Goal: Task Accomplishment & Management: Manage account settings

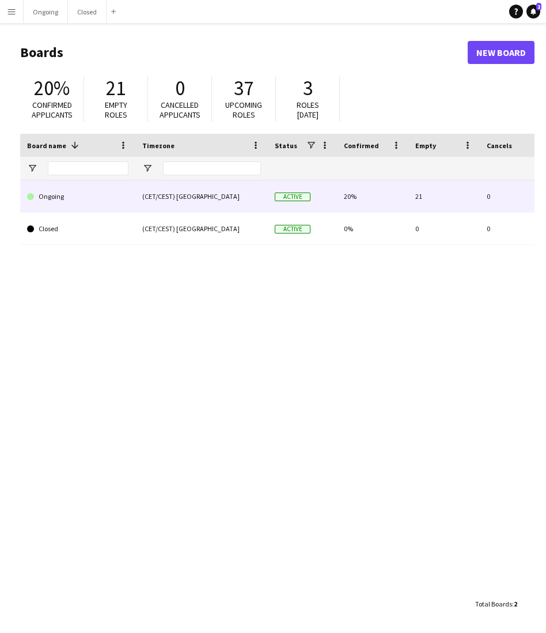
click at [104, 206] on link "Ongoing" at bounding box center [77, 196] width 101 height 32
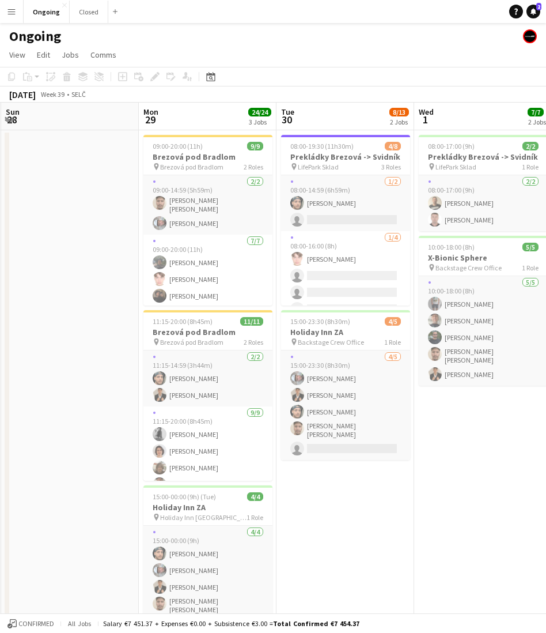
scroll to position [0, 414]
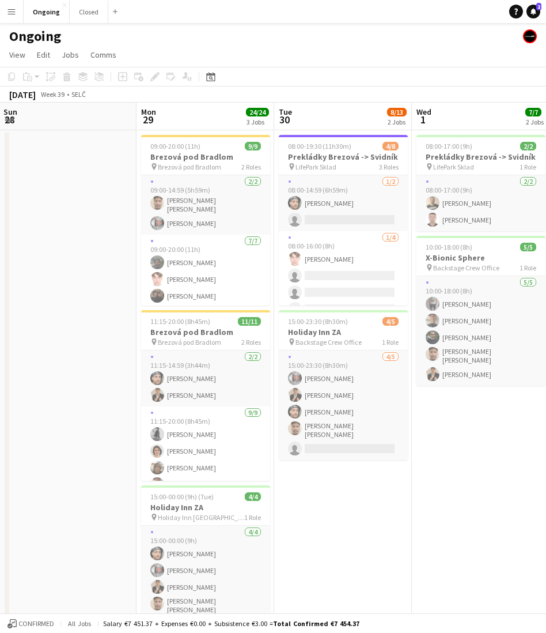
click at [89, 219] on app-date-cell at bounding box center [68, 384] width 138 height 509
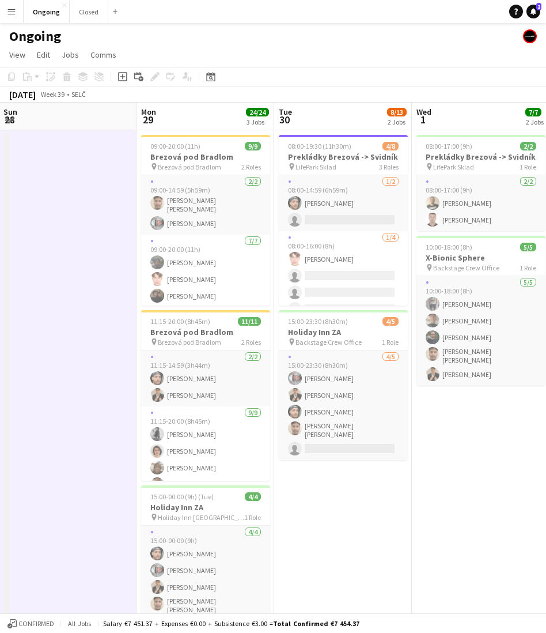
click at [72, 218] on app-date-cell at bounding box center [68, 384] width 138 height 509
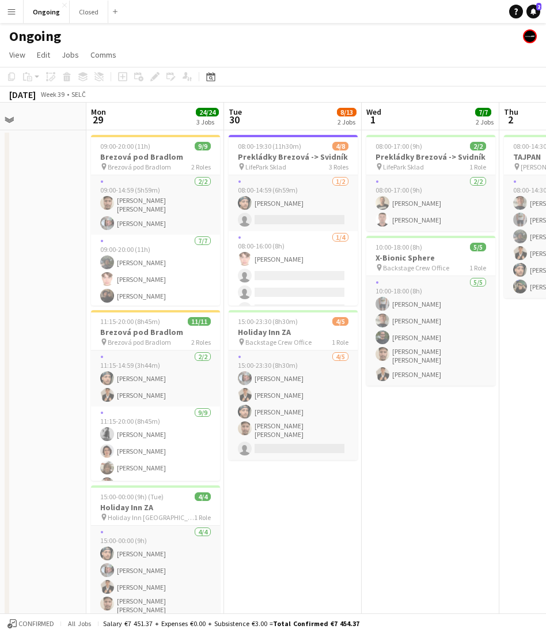
click at [41, 211] on app-date-cell at bounding box center [18, 384] width 138 height 509
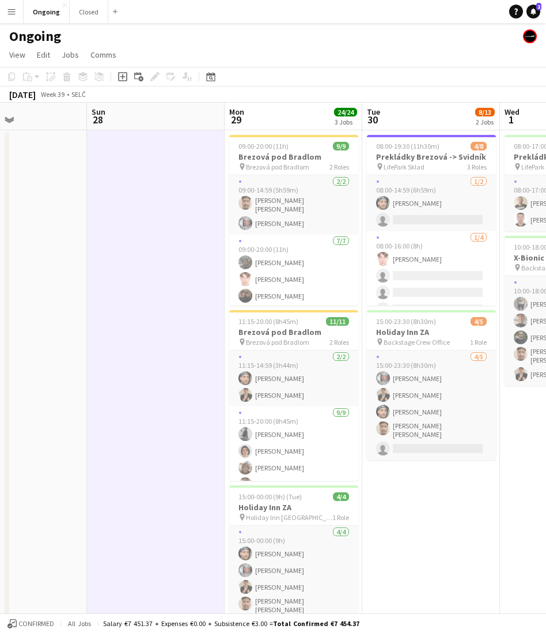
scroll to position [0, 321]
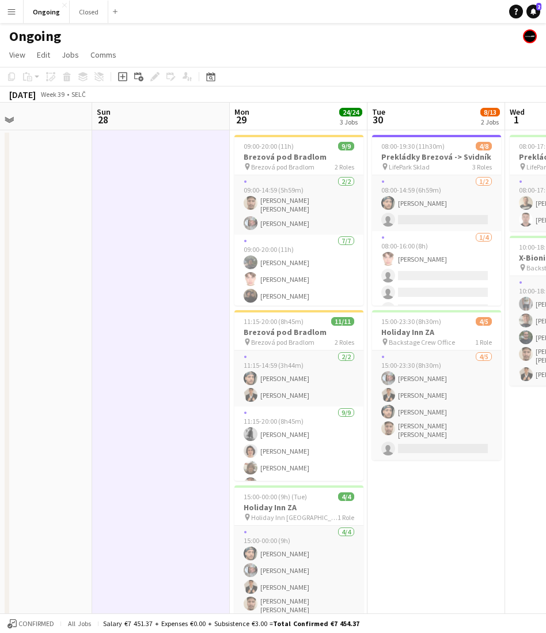
click at [157, 220] on app-date-cell at bounding box center [161, 384] width 138 height 509
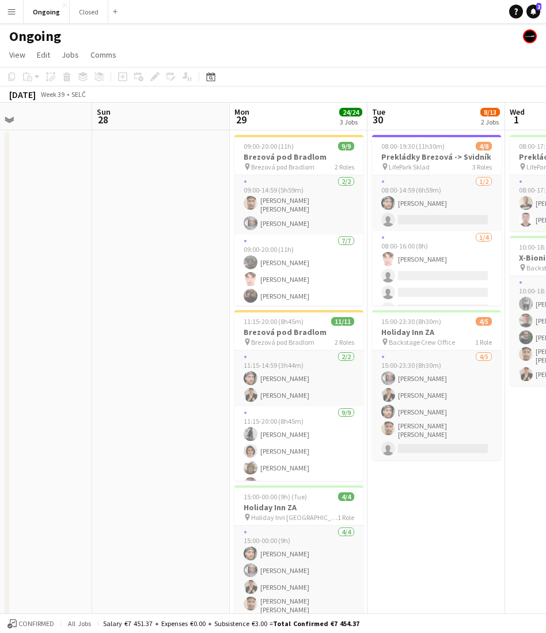
click at [137, 432] on app-date-cell at bounding box center [161, 384] width 138 height 509
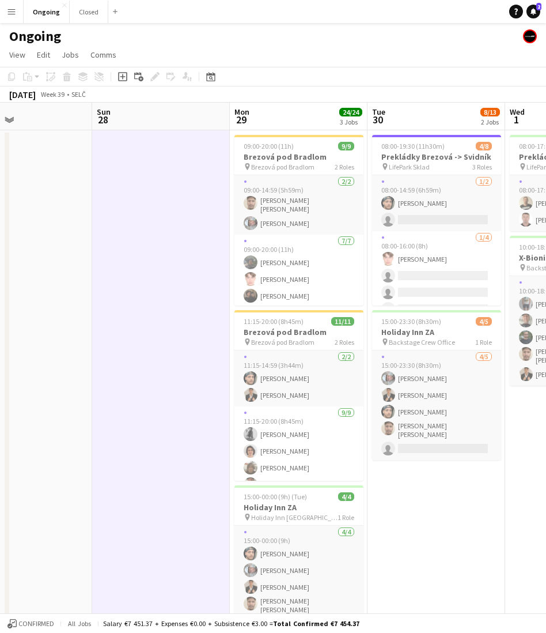
click at [140, 365] on app-date-cell at bounding box center [161, 384] width 138 height 509
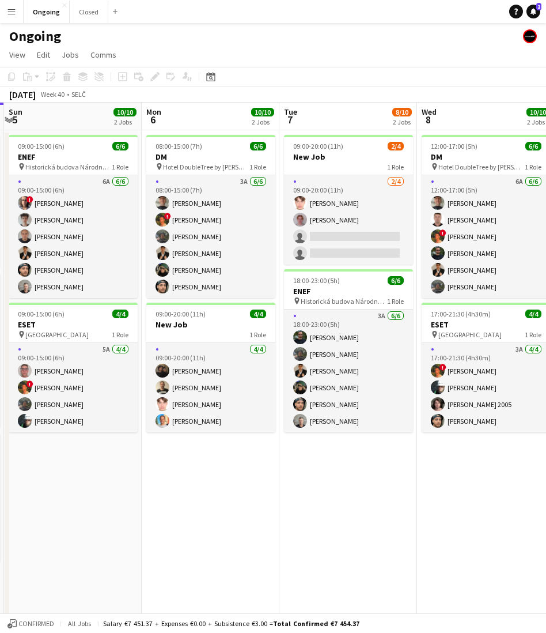
scroll to position [0, 414]
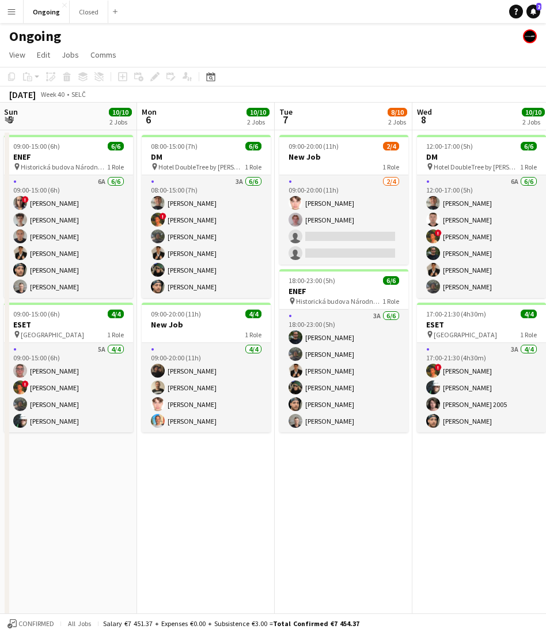
click at [336, 524] on app-date-cell "09:00-20:00 (11h) 2/4 New Job 1 Role [DATE] 09:00-20:00 (11h) Heorhii Dubovyi […" at bounding box center [344, 384] width 138 height 509
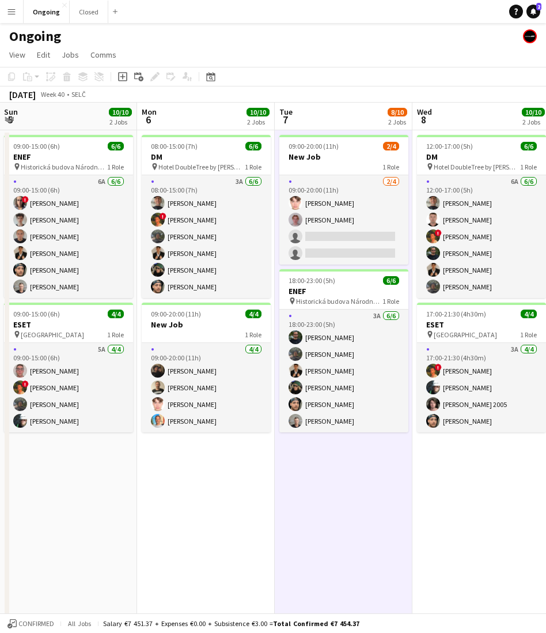
click at [336, 524] on app-date-cell "09:00-20:00 (11h) 2/4 New Job 1 Role [DATE] 09:00-20:00 (11h) Heorhii Dubovyi […" at bounding box center [344, 384] width 138 height 509
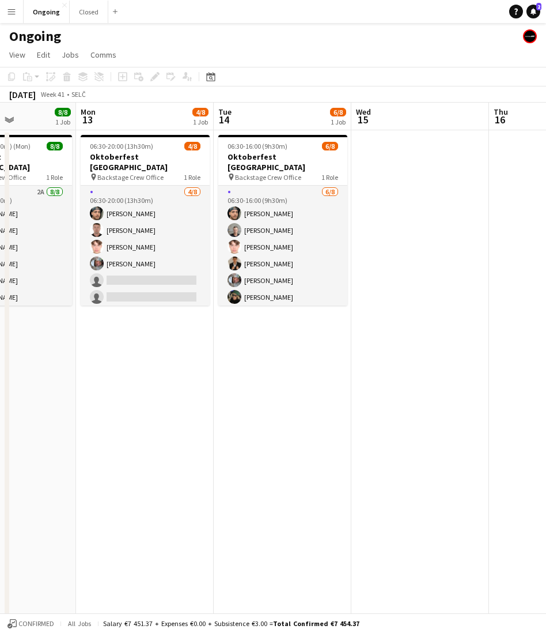
scroll to position [0, 287]
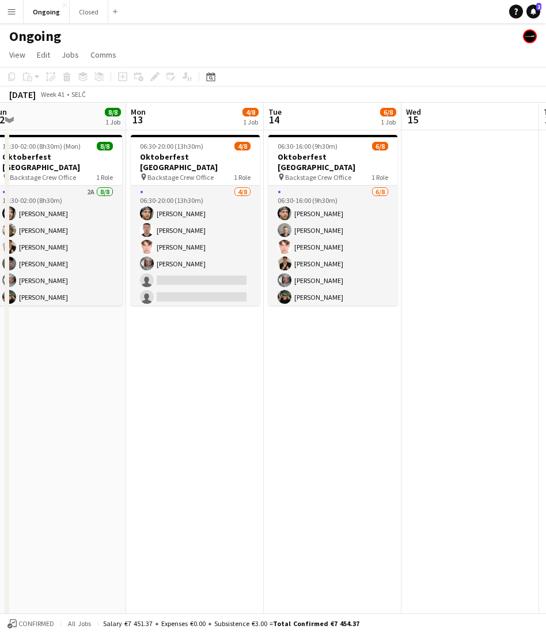
click at [204, 357] on app-date-cell "06:30-20:00 (13h30m) 4/8 Oktoberfest [GEOGRAPHIC_DATA] pin Backstage Crew Offic…" at bounding box center [195, 384] width 138 height 509
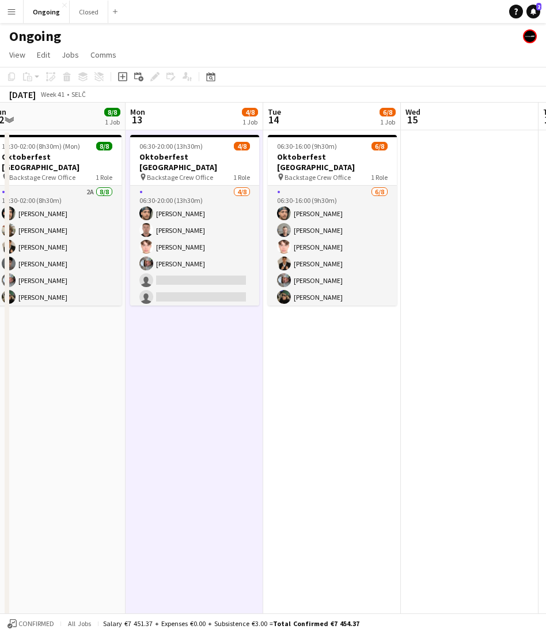
click at [198, 344] on app-date-cell "06:30-20:00 (13h30m) 4/8 Oktoberfest [GEOGRAPHIC_DATA] pin Backstage Crew Offic…" at bounding box center [195, 384] width 138 height 509
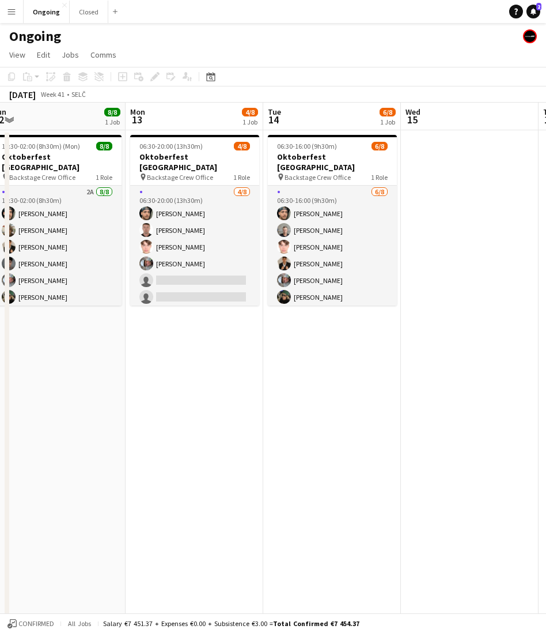
click at [357, 344] on app-date-cell "06:30-16:00 (9h30m) 6/8 Oktoberfest [GEOGRAPHIC_DATA] pin Backstage Crew Office…" at bounding box center [332, 384] width 138 height 509
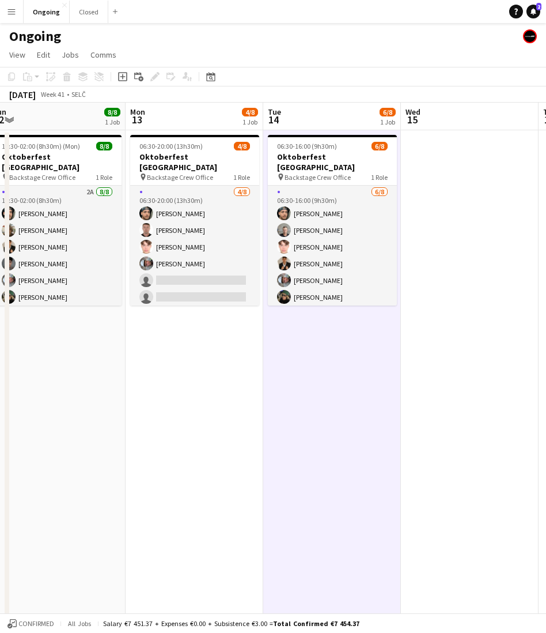
click at [338, 346] on app-date-cell "06:30-16:00 (9h30m) 6/8 Oktoberfest [GEOGRAPHIC_DATA] pin Backstage Crew Office…" at bounding box center [332, 384] width 138 height 509
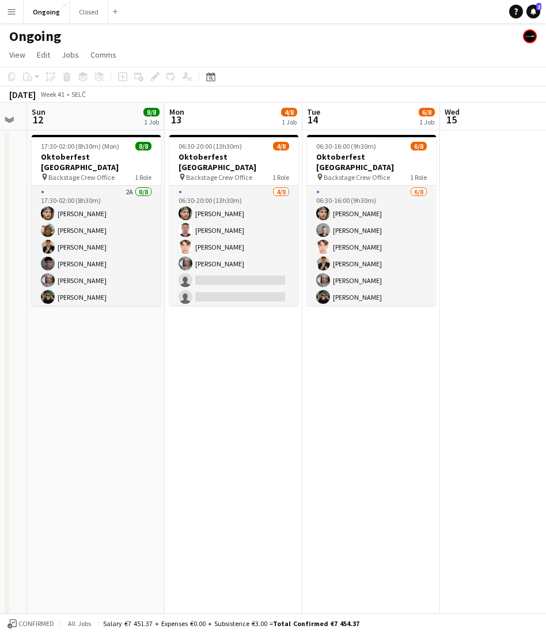
scroll to position [0, 245]
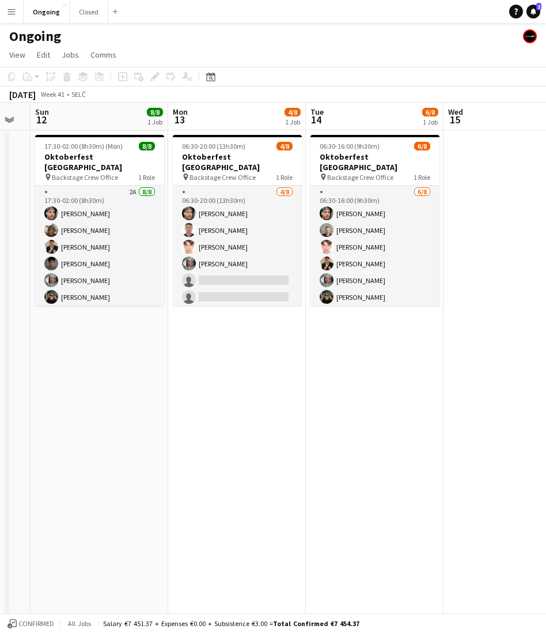
click at [374, 329] on app-date-cell "06:30-16:00 (9h30m) 6/8 Oktoberfest [GEOGRAPHIC_DATA] pin Backstage Crew Office…" at bounding box center [375, 384] width 138 height 509
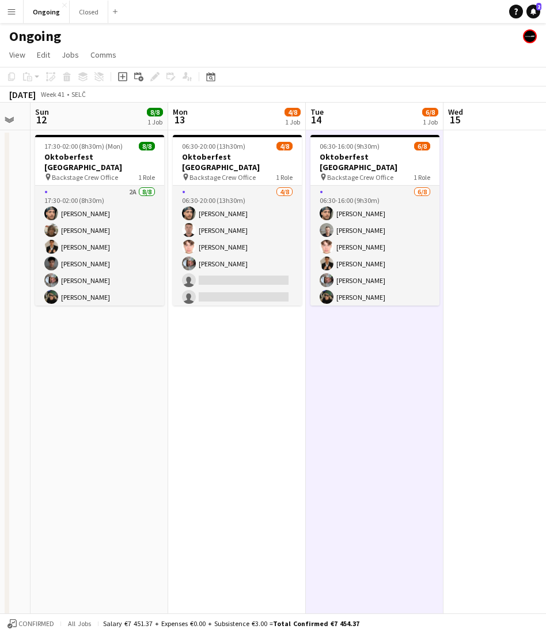
click at [373, 329] on app-date-cell "06:30-16:00 (9h30m) 6/8 Oktoberfest [GEOGRAPHIC_DATA] pin Backstage Crew Office…" at bounding box center [375, 384] width 138 height 509
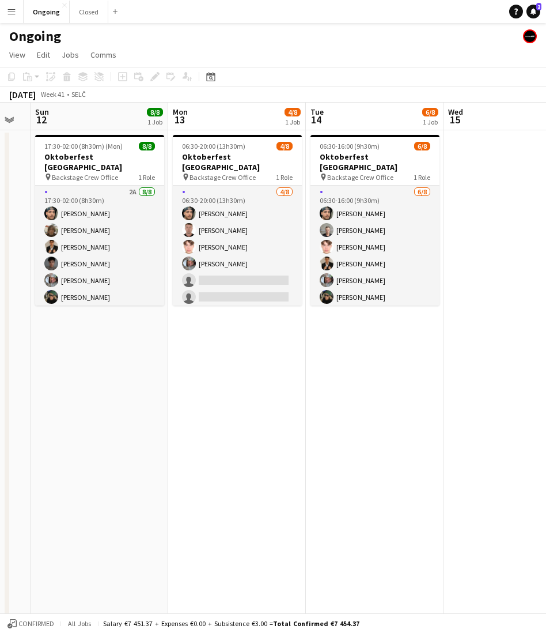
click at [373, 329] on app-date-cell "06:30-16:00 (9h30m) 6/8 Oktoberfest [GEOGRAPHIC_DATA] pin Backstage Crew Office…" at bounding box center [375, 384] width 138 height 509
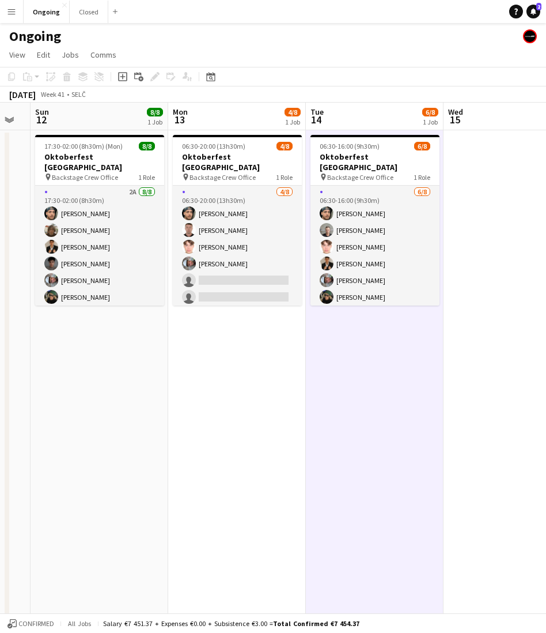
click at [373, 329] on app-date-cell "06:30-16:00 (9h30m) 6/8 Oktoberfest [GEOGRAPHIC_DATA] pin Backstage Crew Office…" at bounding box center [375, 384] width 138 height 509
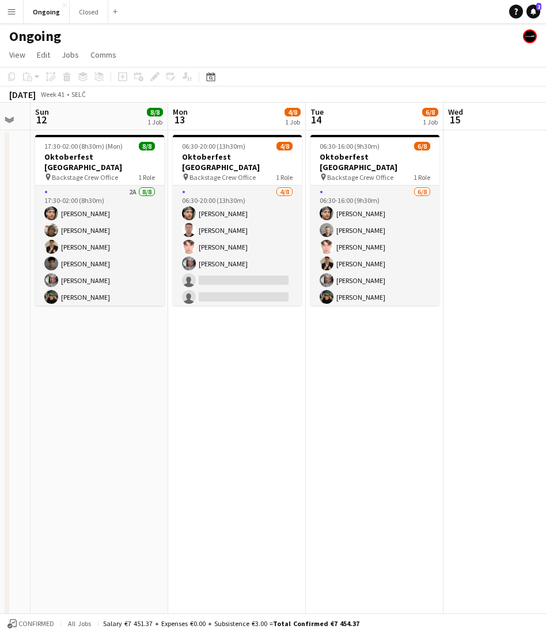
click at [373, 329] on app-date-cell "06:30-16:00 (9h30m) 6/8 Oktoberfest [GEOGRAPHIC_DATA] pin Backstage Crew Office…" at bounding box center [375, 384] width 138 height 509
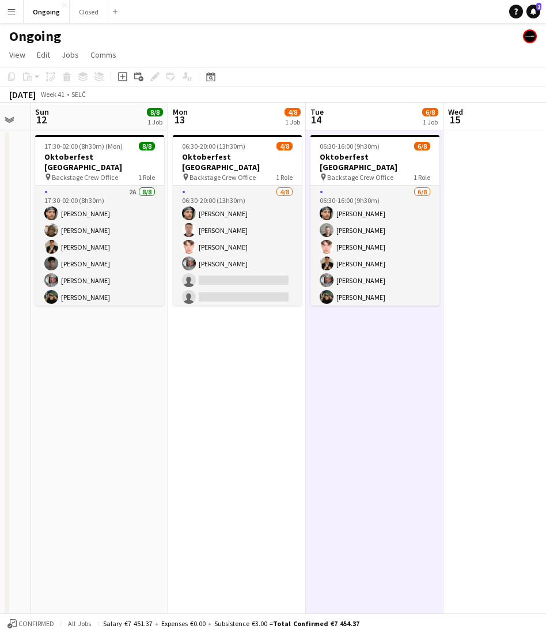
scroll to position [0, 244]
click at [375, 330] on app-date-cell "06:30-16:00 (9h30m) 6/8 Oktoberfest [GEOGRAPHIC_DATA] pin Backstage Crew Office…" at bounding box center [376, 384] width 138 height 509
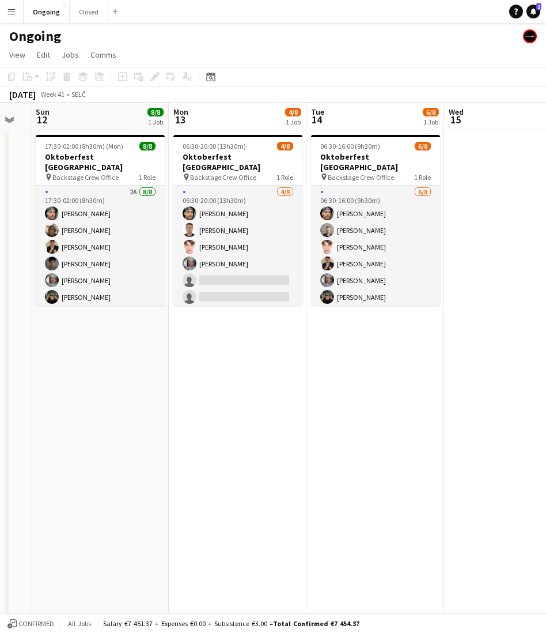
click at [375, 330] on app-date-cell "06:30-16:00 (9h30m) 6/8 Oktoberfest [GEOGRAPHIC_DATA] pin Backstage Crew Office…" at bounding box center [376, 384] width 138 height 509
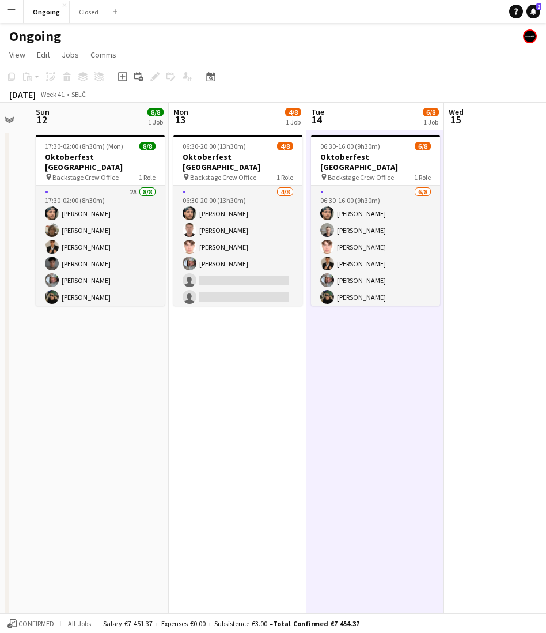
click at [375, 330] on app-date-cell "06:30-16:00 (9h30m) 6/8 Oktoberfest [GEOGRAPHIC_DATA] pin Backstage Crew Office…" at bounding box center [376, 384] width 138 height 509
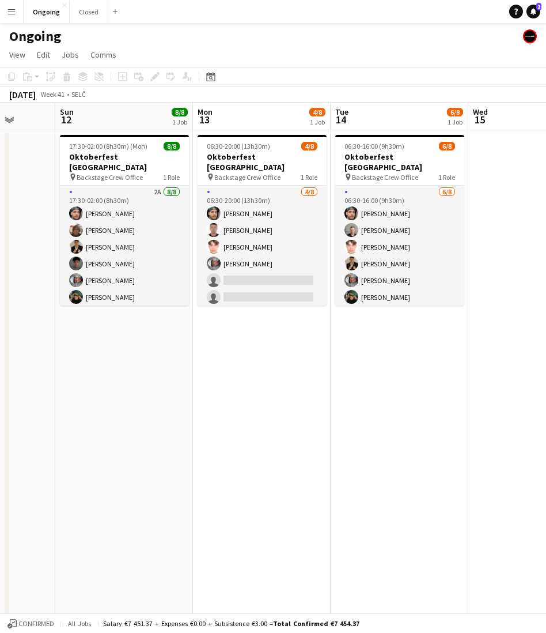
scroll to position [0, 361]
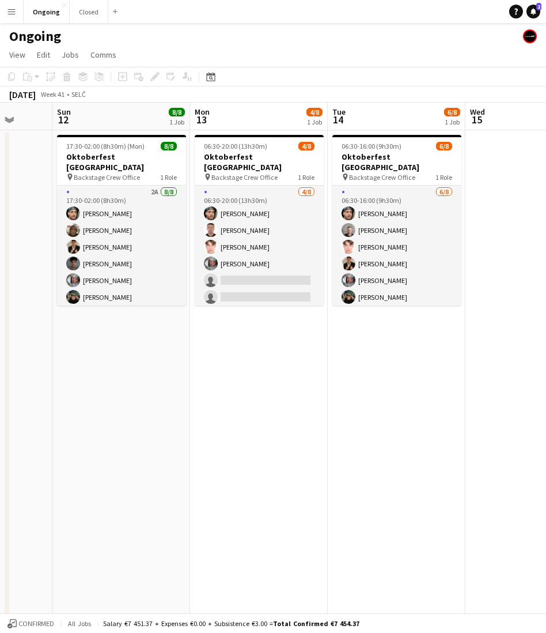
click at [400, 327] on app-date-cell "06:30-16:00 (9h30m) 6/8 Oktoberfest [GEOGRAPHIC_DATA] pin Backstage Crew Office…" at bounding box center [397, 384] width 138 height 509
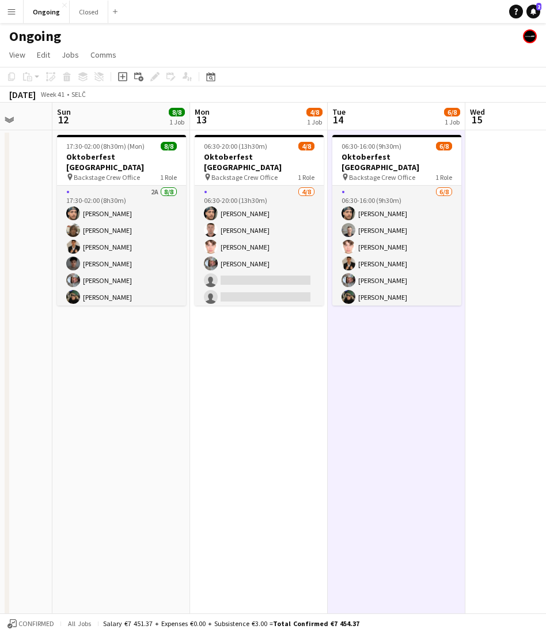
click at [400, 327] on app-date-cell "06:30-16:00 (9h30m) 6/8 Oktoberfest [GEOGRAPHIC_DATA] pin Backstage Crew Office…" at bounding box center [397, 384] width 138 height 509
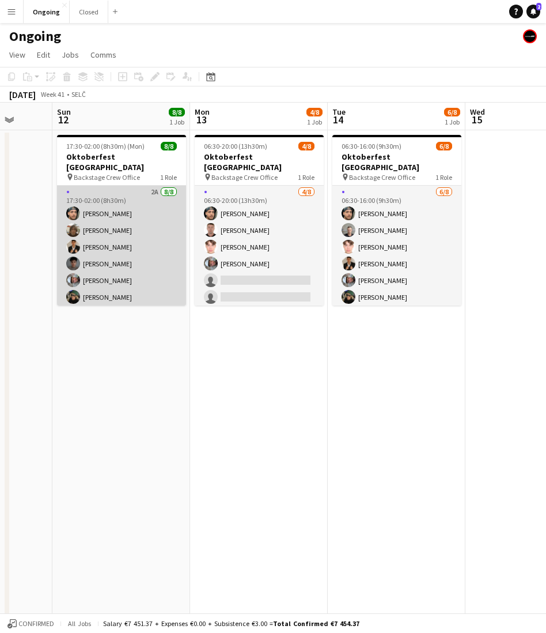
click at [163, 240] on app-card-role "2A [DATE] 17:30-02:00 (8h30m) [PERSON_NAME] [PERSON_NAME] [PERSON_NAME] Matej […" at bounding box center [121, 264] width 129 height 156
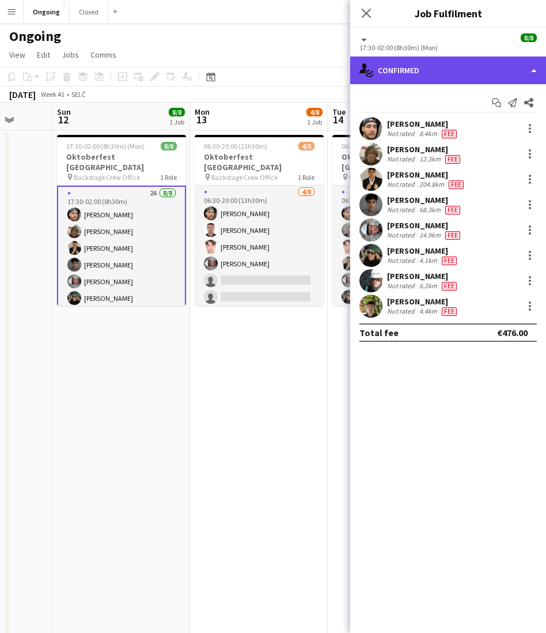
click at [466, 69] on div "single-neutral-actions-check-2 Confirmed" at bounding box center [448, 70] width 196 height 28
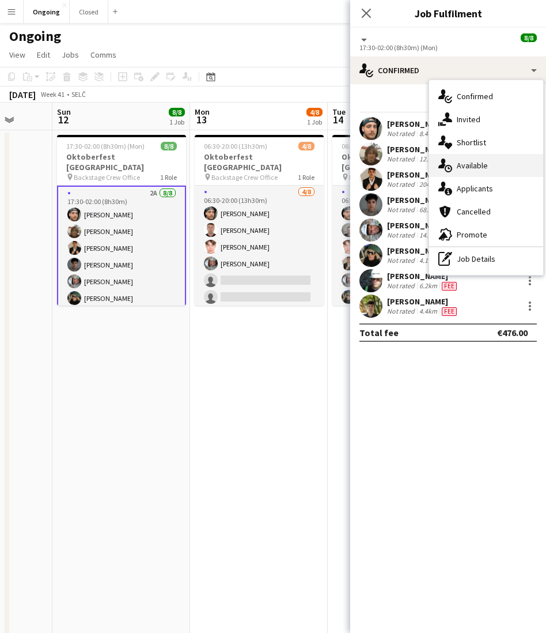
click at [468, 161] on span "Available" at bounding box center [472, 165] width 31 height 10
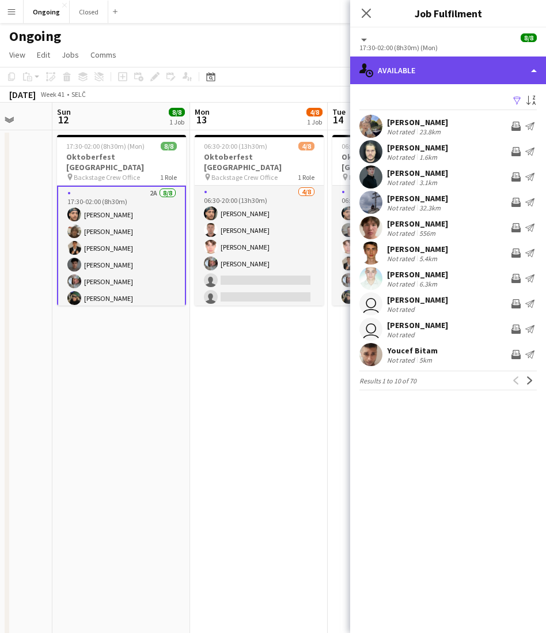
click at [387, 66] on div "single-neutral-actions-upload Available" at bounding box center [448, 70] width 196 height 28
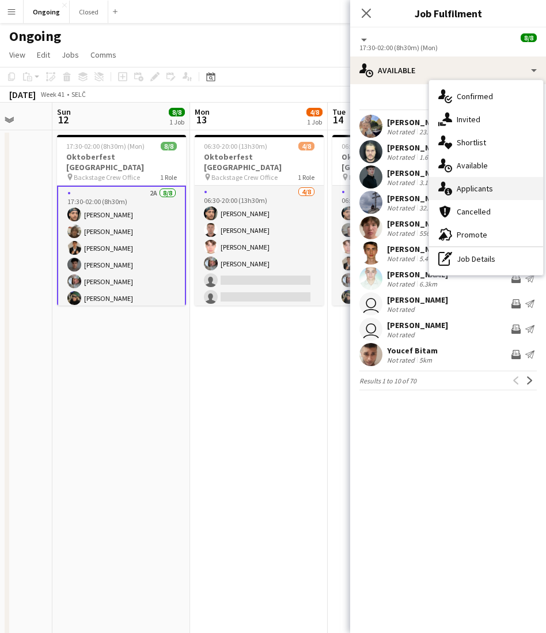
click at [468, 184] on span "Applicants" at bounding box center [475, 188] width 36 height 10
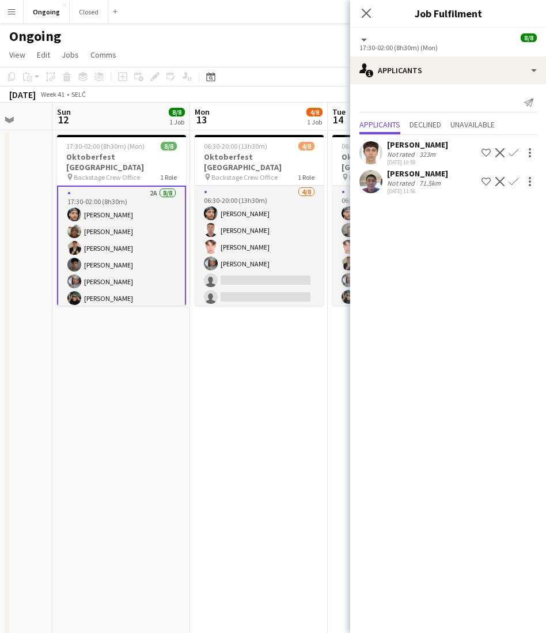
click at [191, 398] on app-date-cell "06:30-20:00 (13h30m) 4/8 Oktoberfest [GEOGRAPHIC_DATA] pin Backstage Crew Offic…" at bounding box center [259, 384] width 138 height 509
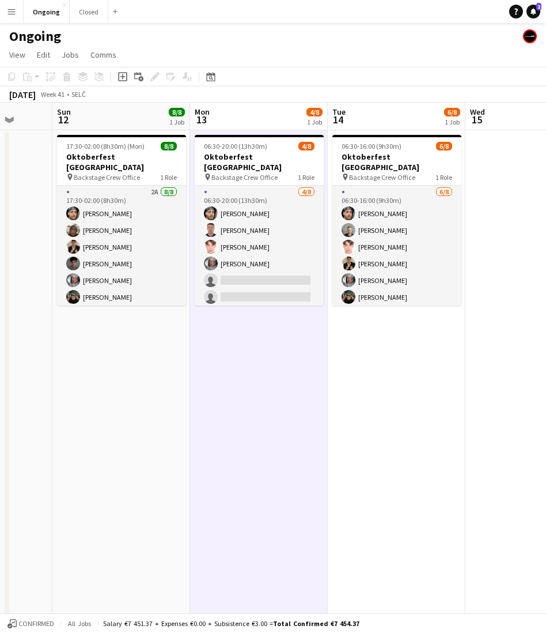
click at [114, 332] on app-date-cell "17:30-02:00 (8h30m) (Mon) 8/8 Oktoberfest [GEOGRAPHIC_DATA] pin Backstage Crew …" at bounding box center [121, 384] width 138 height 509
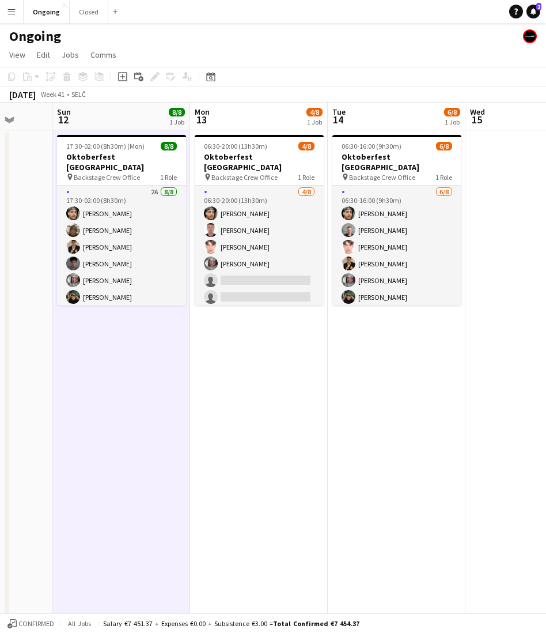
click at [260, 324] on app-date-cell "06:30-20:00 (13h30m) 4/8 Oktoberfest [GEOGRAPHIC_DATA] pin Backstage Crew Offic…" at bounding box center [259, 384] width 138 height 509
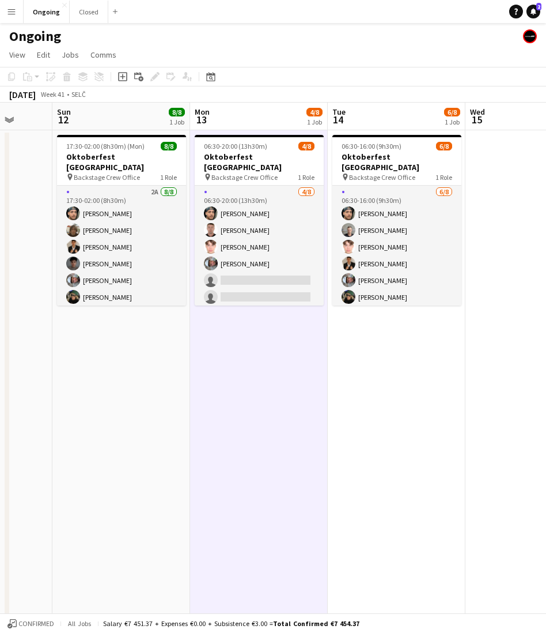
click at [380, 317] on app-date-cell "06:30-16:00 (9h30m) 6/8 Oktoberfest [GEOGRAPHIC_DATA] pin Backstage Crew Office…" at bounding box center [397, 384] width 138 height 509
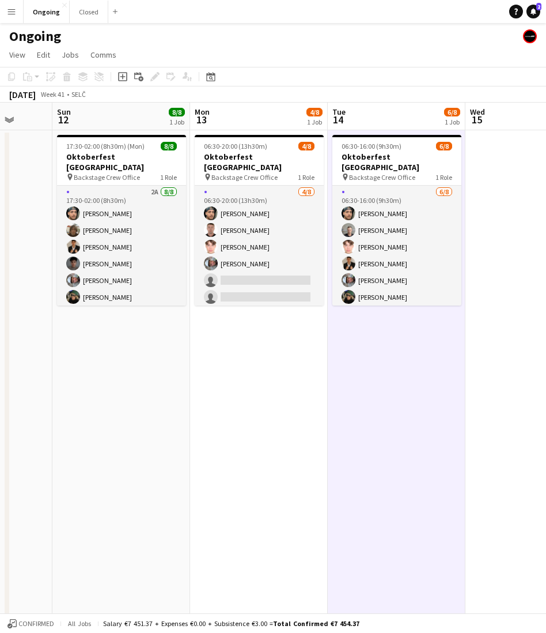
click at [395, 326] on app-date-cell "06:30-16:00 (9h30m) 6/8 Oktoberfest [GEOGRAPHIC_DATA] pin Backstage Crew Office…" at bounding box center [397, 384] width 138 height 509
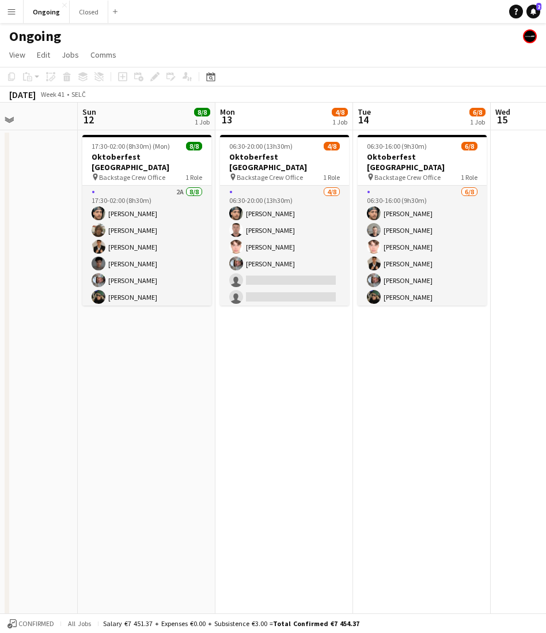
scroll to position [0, 330]
